Goal: Information Seeking & Learning: Find specific fact

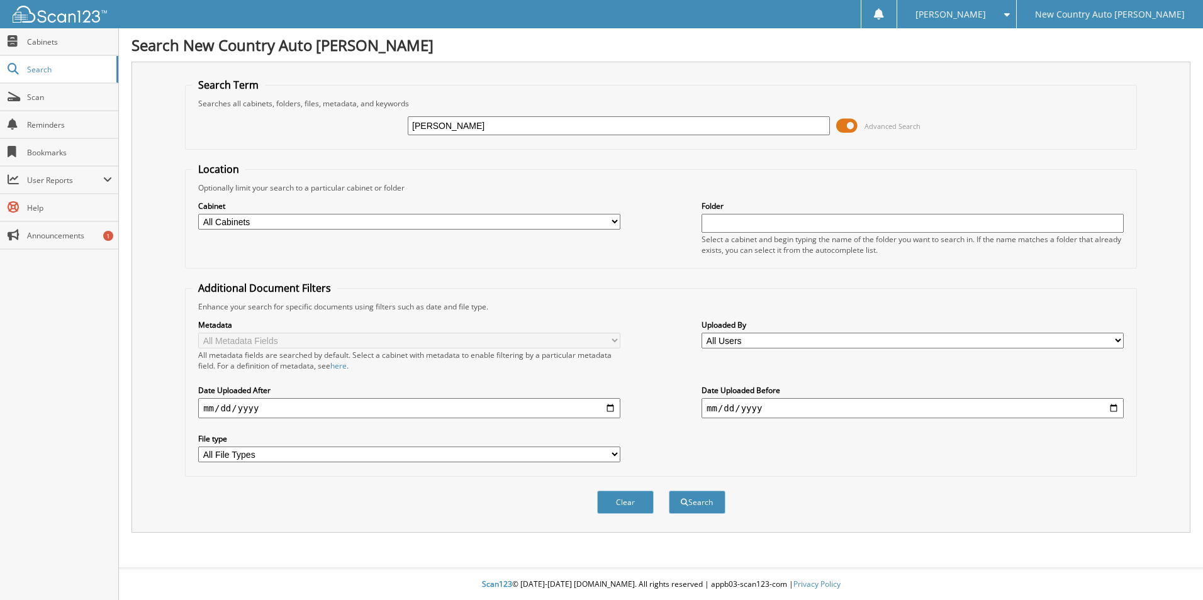
type input "[PERSON_NAME]"
click at [669, 491] on button "Search" at bounding box center [697, 502] width 57 height 23
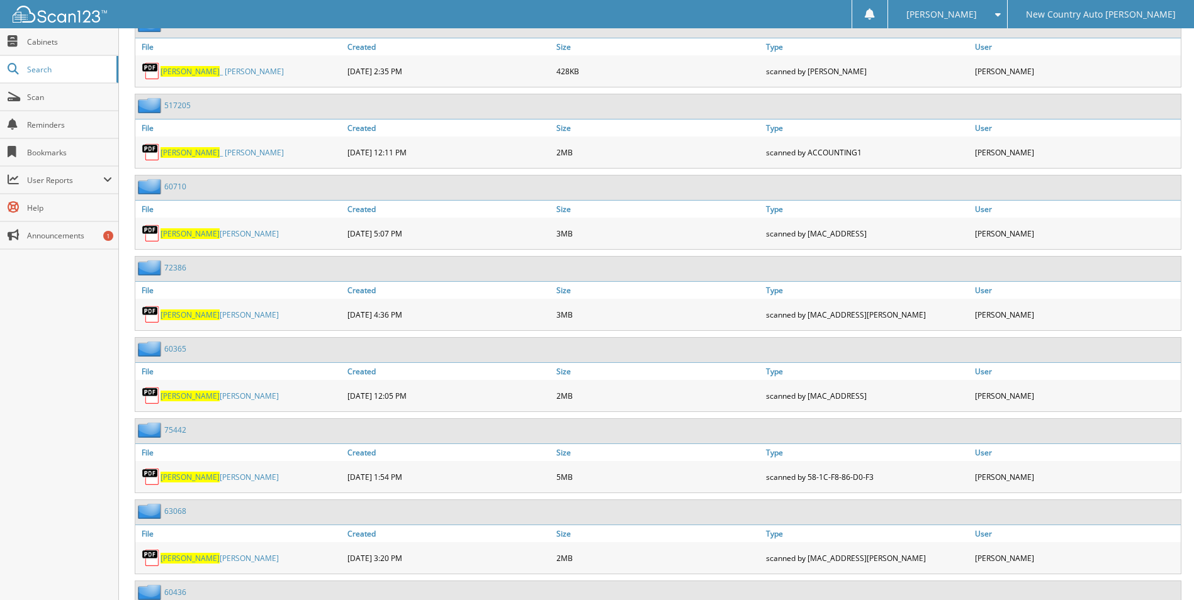
scroll to position [692, 0]
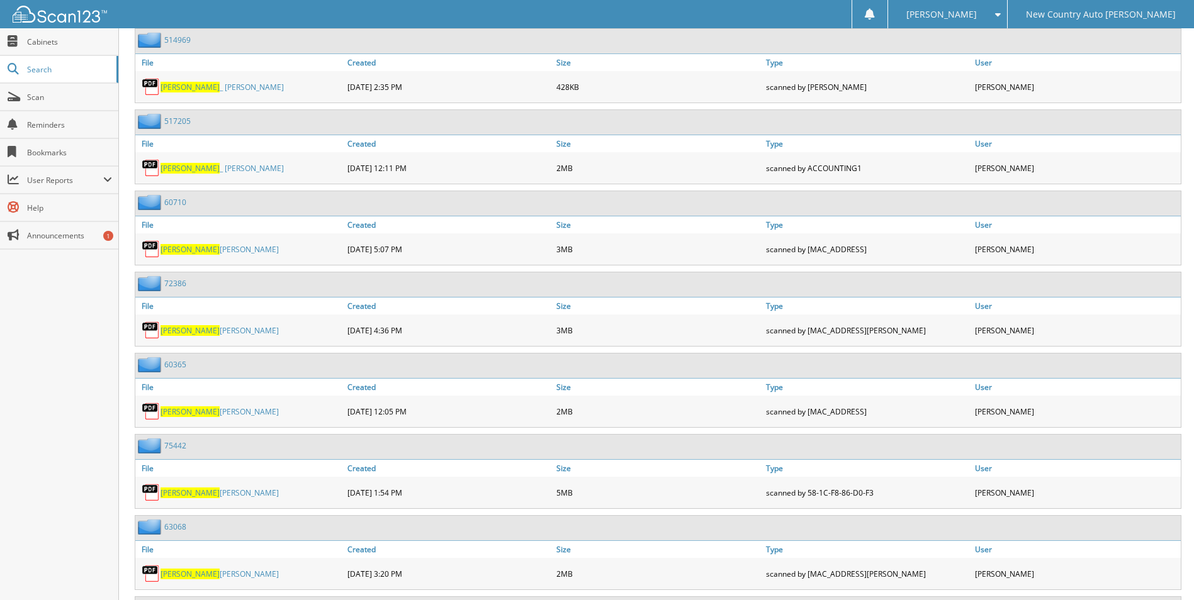
click at [179, 444] on link "75442" at bounding box center [175, 446] width 22 height 11
